Goal: Task Accomplishment & Management: Use online tool/utility

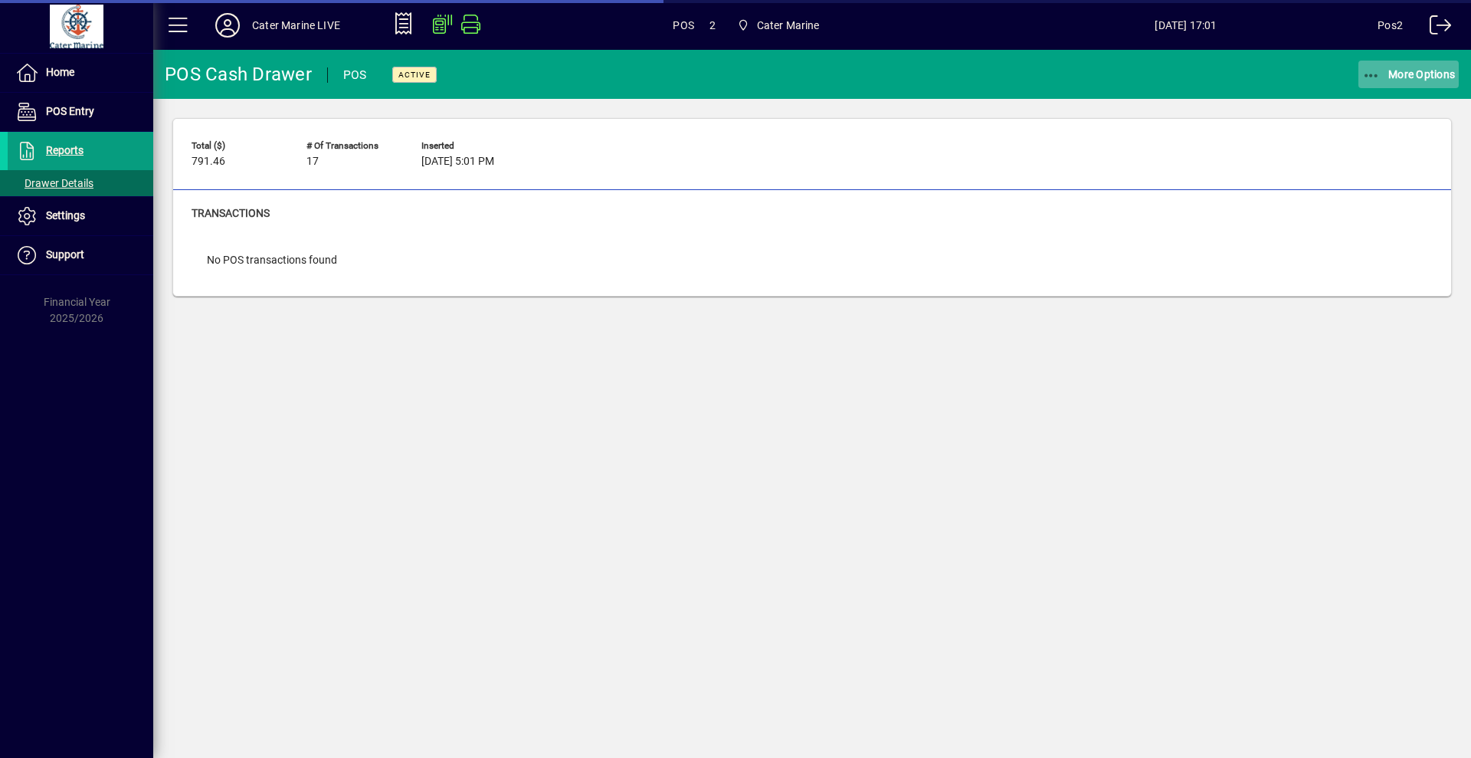
click at [1401, 72] on span "More Options" at bounding box center [1408, 74] width 93 height 12
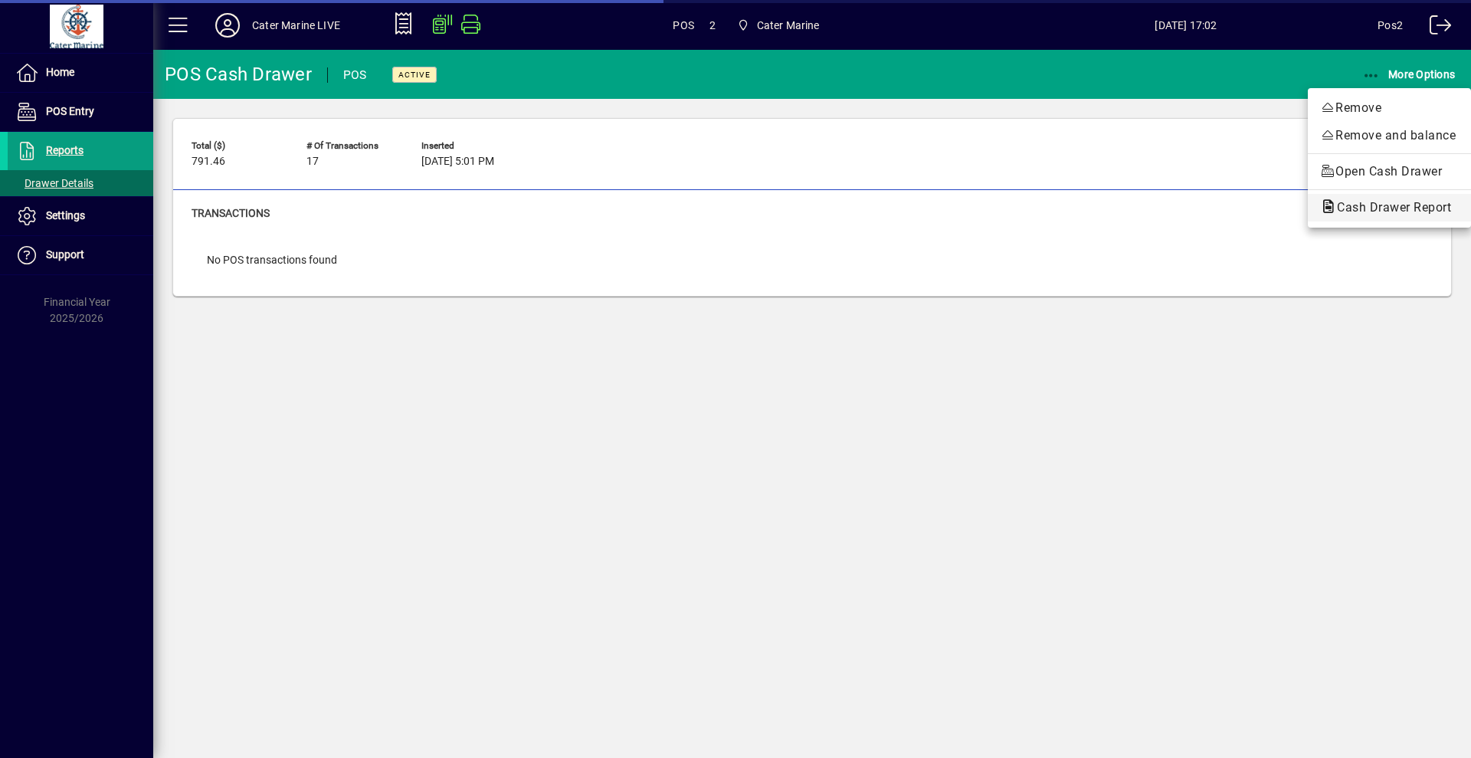
click at [1353, 208] on span "Cash Drawer Report" at bounding box center [1389, 207] width 139 height 15
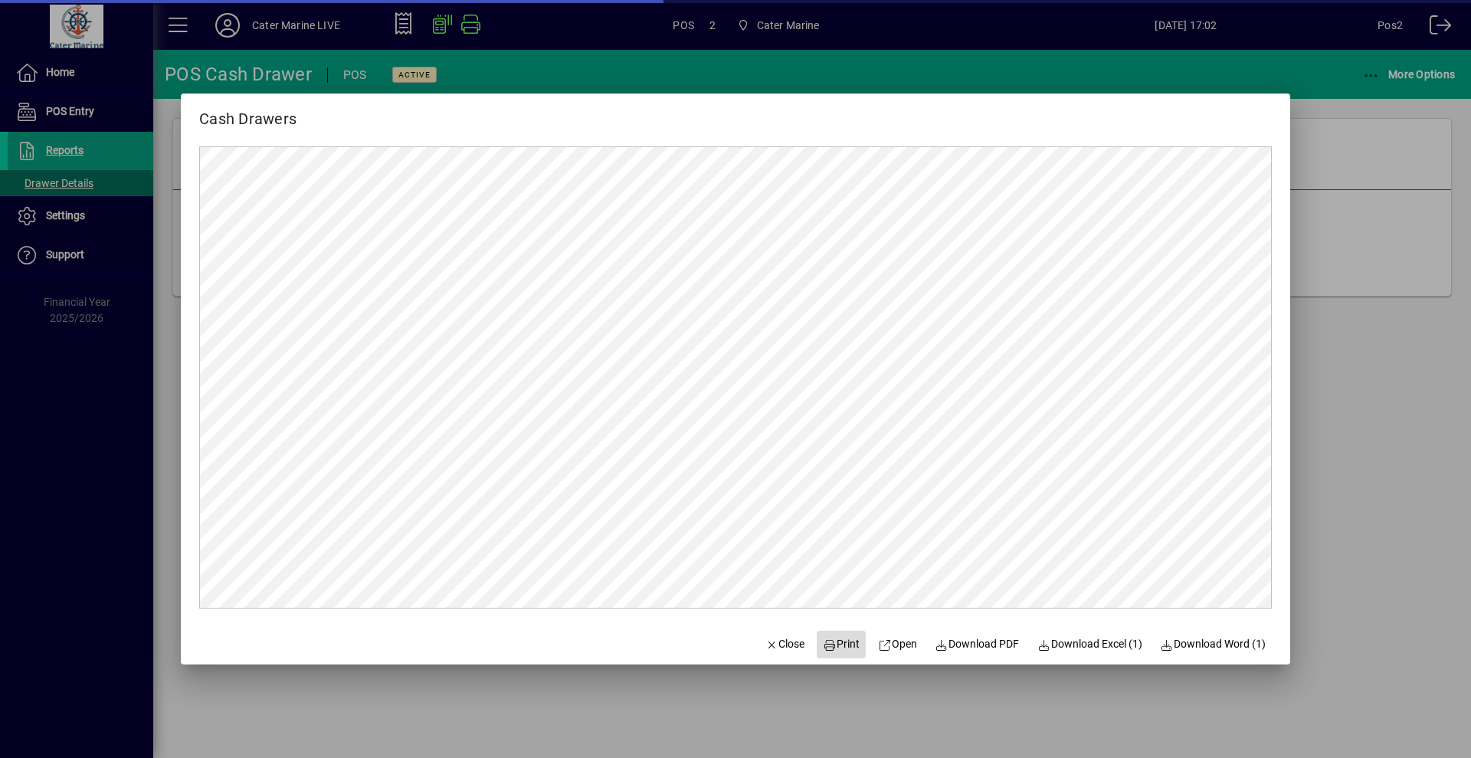
click at [835, 650] on span "Print" at bounding box center [841, 644] width 37 height 16
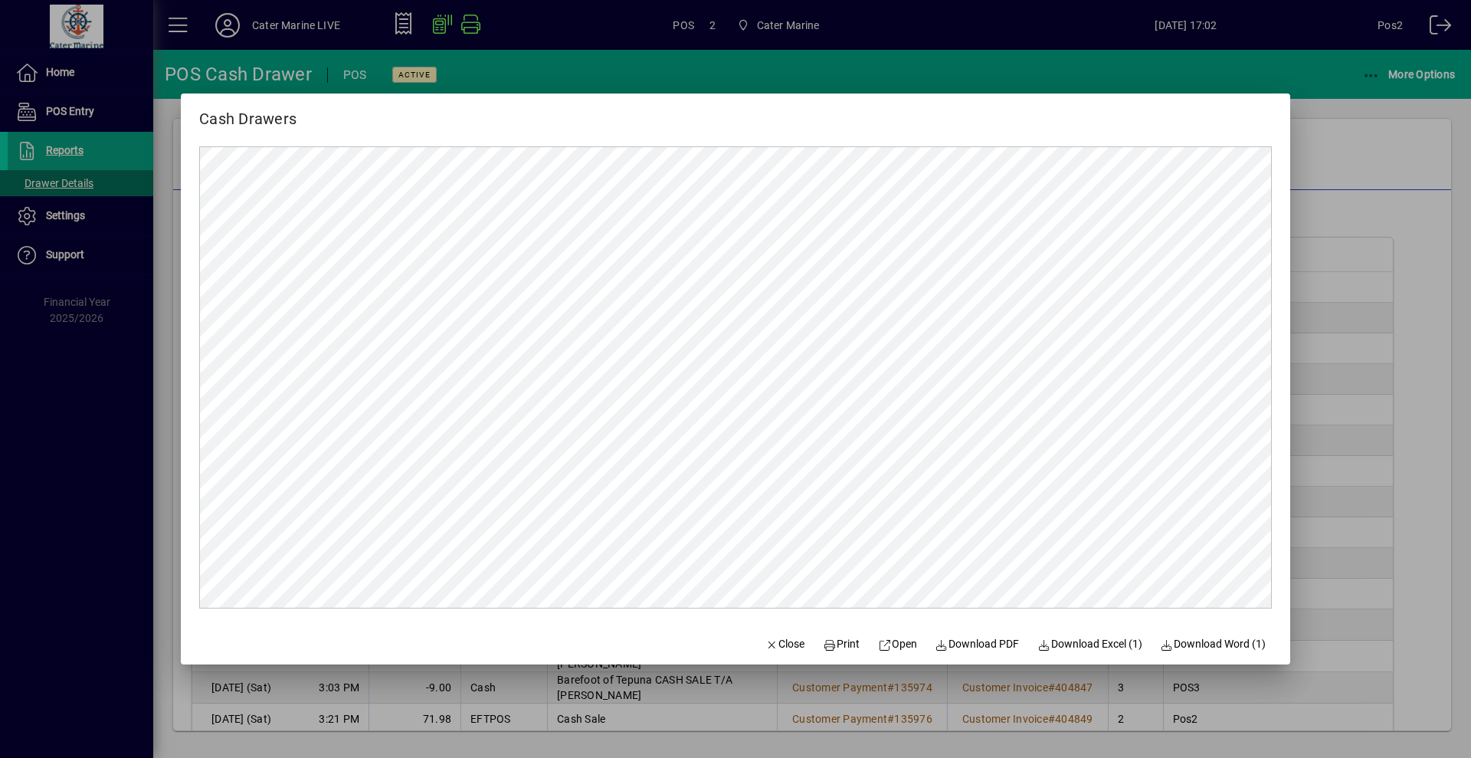
click at [1395, 149] on div at bounding box center [735, 379] width 1471 height 758
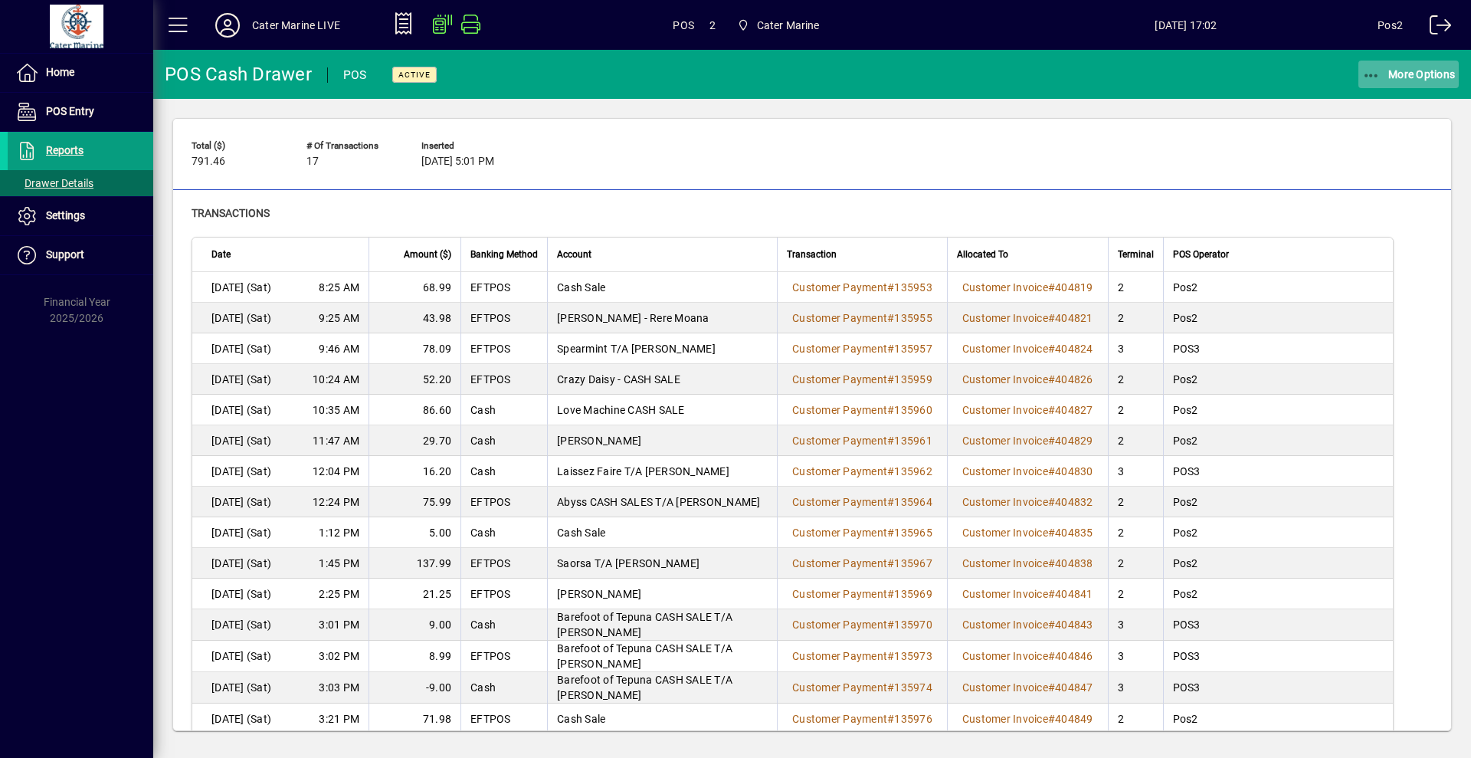
click at [1398, 80] on span "More Options" at bounding box center [1408, 74] width 93 height 12
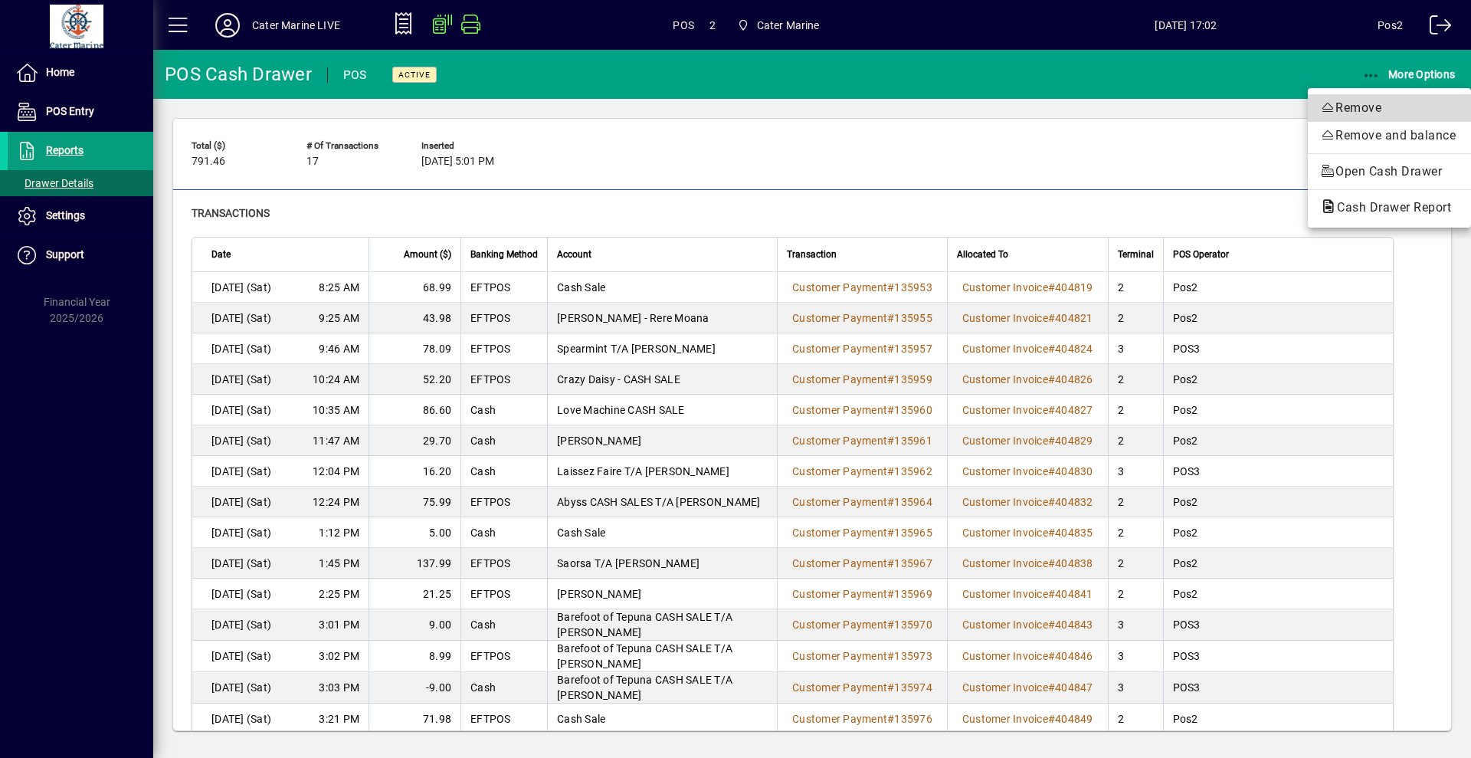
click at [1379, 113] on span "Remove" at bounding box center [1389, 108] width 139 height 18
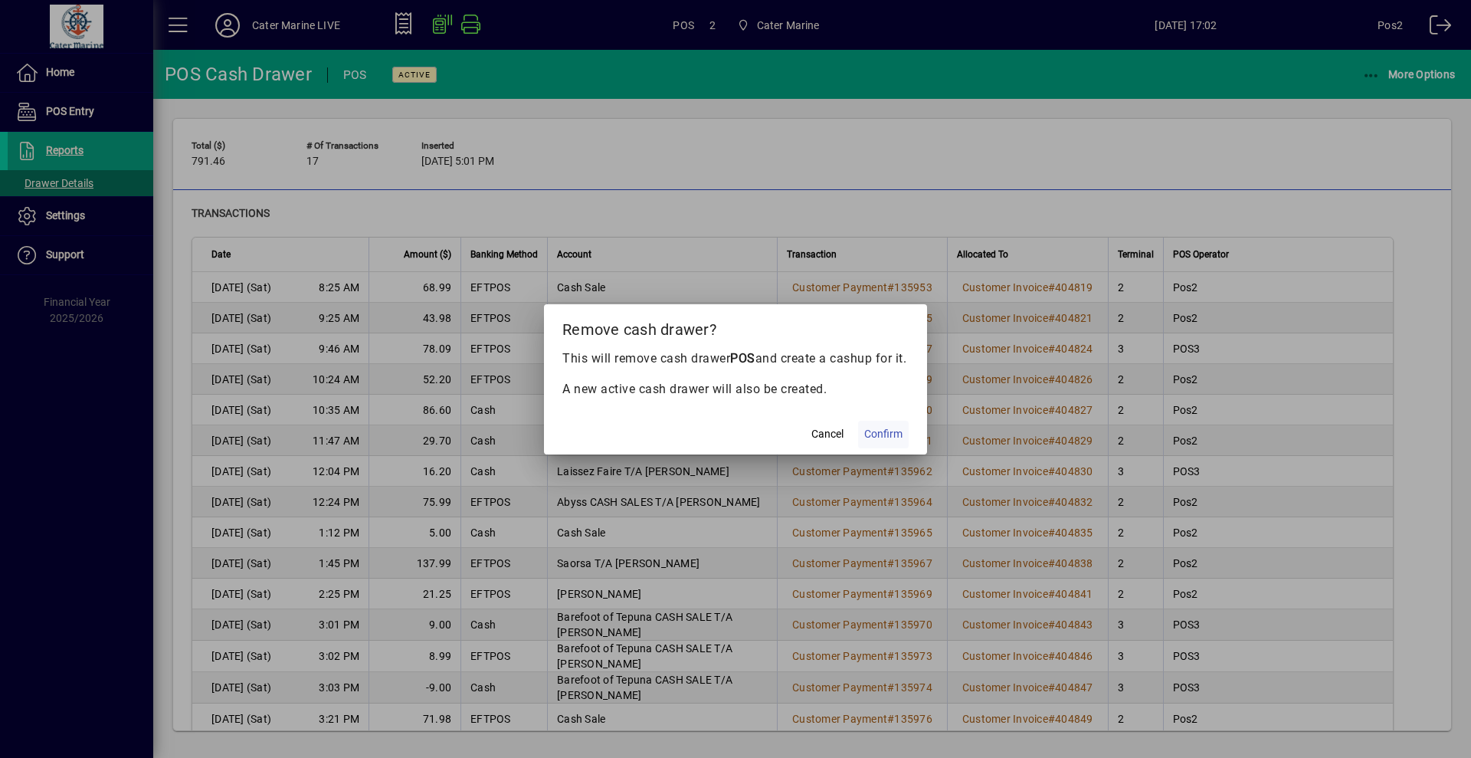
click at [901, 437] on span "Confirm" at bounding box center [883, 434] width 38 height 16
